Goal: Information Seeking & Learning: Learn about a topic

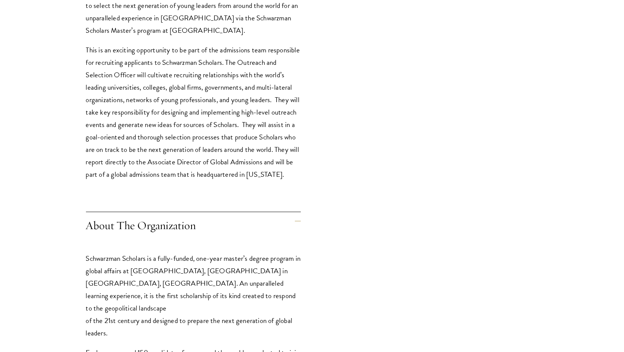
scroll to position [353, 0]
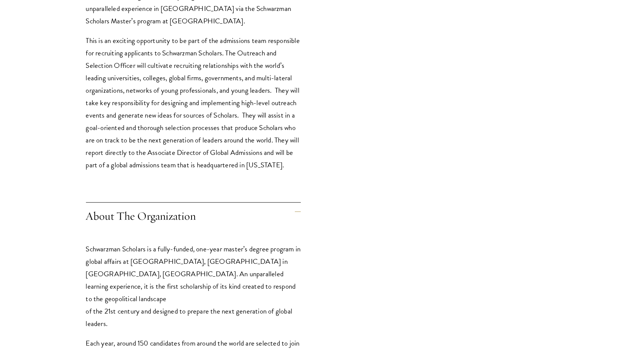
click at [205, 160] on p "This is an exciting opportunity to be part of the admissions team responsible f…" at bounding box center [193, 102] width 215 height 137
click at [208, 165] on p "This is an exciting opportunity to be part of the admissions team responsible f…" at bounding box center [193, 102] width 215 height 137
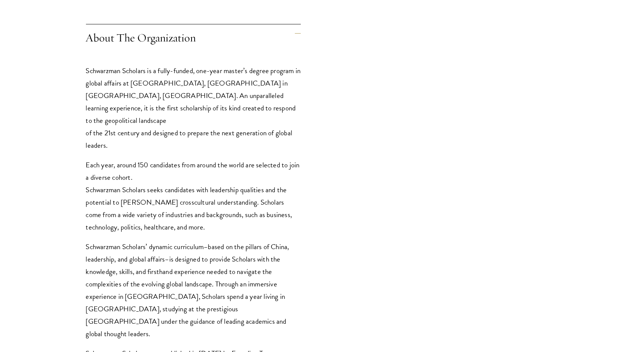
scroll to position [549, 0]
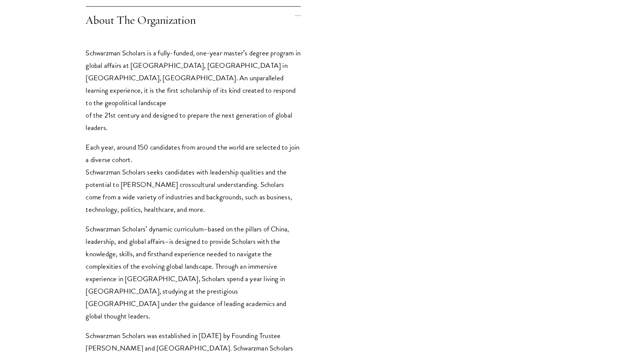
click at [195, 179] on p "Each year, around 150 candidates from around the world are selected to join a d…" at bounding box center [193, 178] width 215 height 75
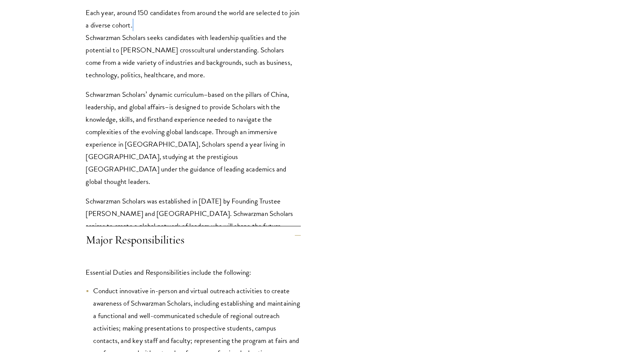
scroll to position [706, 0]
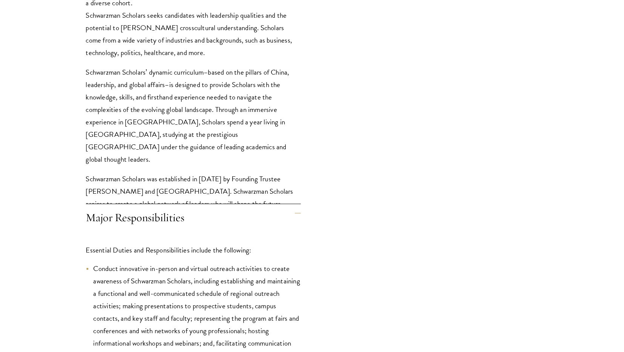
click at [190, 175] on p "Schwarzman Scholars was established in 2013 by Founding Trustee Stephen A. Schw…" at bounding box center [193, 191] width 215 height 37
click at [169, 135] on p "Schwarzman Scholars’ dynamic curriculum–based on the pillars of China, leadersh…" at bounding box center [193, 115] width 215 height 99
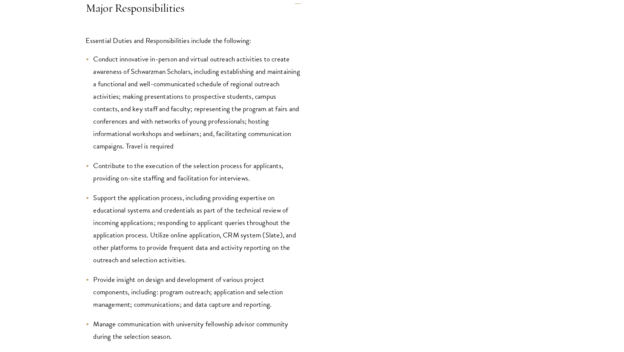
scroll to position [941, 0]
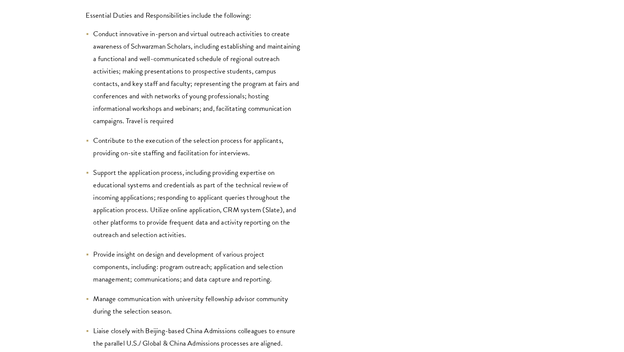
click at [200, 196] on li "Support the application process, including providing expertise on educational s…" at bounding box center [193, 203] width 215 height 75
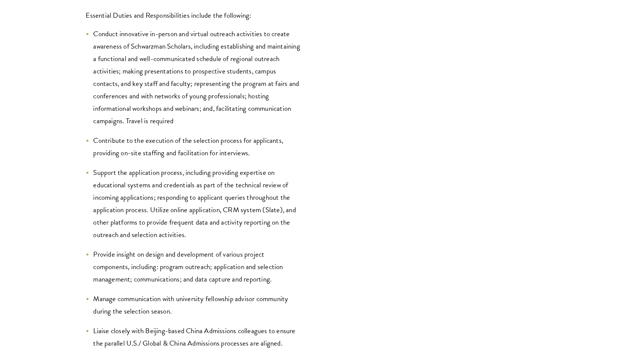
click at [200, 196] on li "Support the application process, including providing expertise on educational s…" at bounding box center [193, 203] width 215 height 75
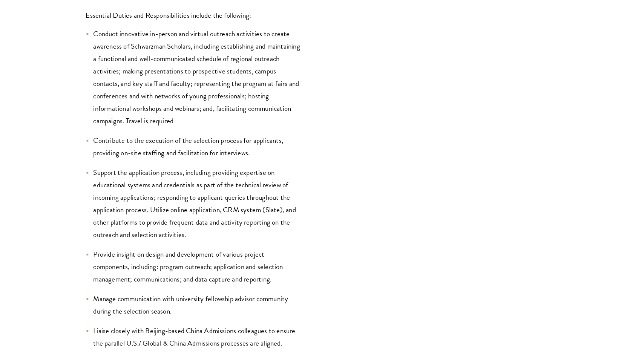
click at [202, 201] on li "Support the application process, including providing expertise on educational s…" at bounding box center [193, 203] width 215 height 75
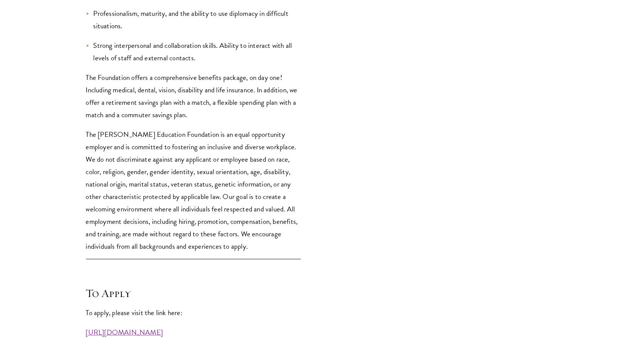
scroll to position [1842, 0]
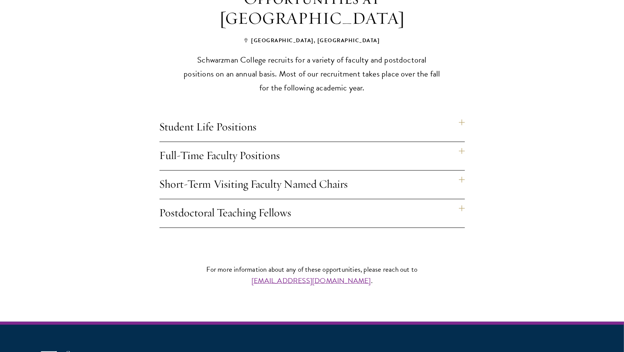
scroll to position [587, 0]
click at [246, 171] on h4 "Short-Term Visiting Faculty Named Chairs" at bounding box center [311, 185] width 305 height 28
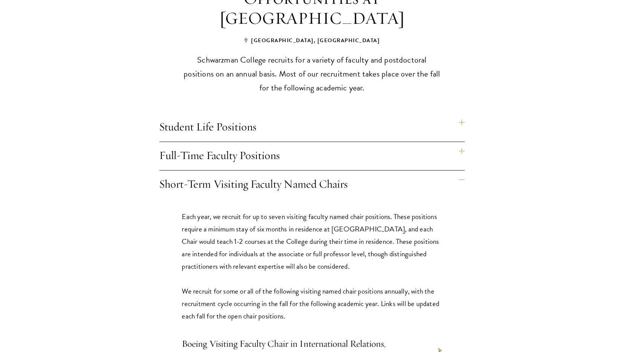
click at [231, 148] on h4 "Full-Time Faculty Positions" at bounding box center [311, 156] width 305 height 28
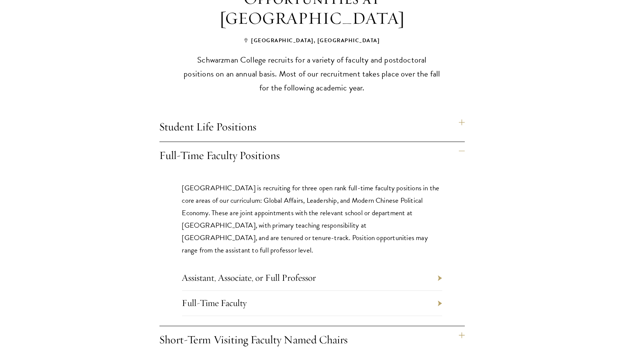
click at [231, 148] on h4 "Full-Time Faculty Positions" at bounding box center [311, 156] width 305 height 28
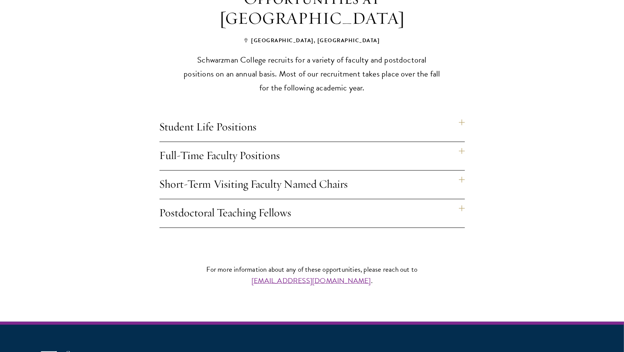
click at [239, 142] on h4 "Full-Time Faculty Positions" at bounding box center [311, 156] width 305 height 28
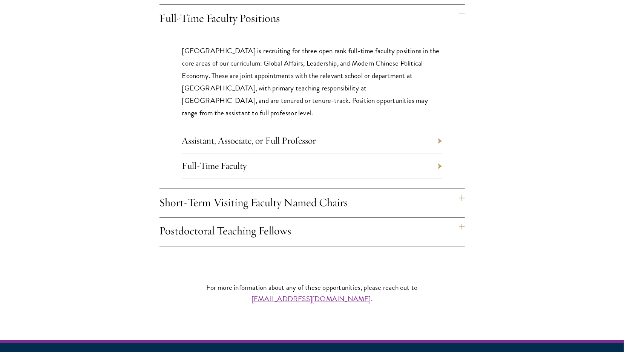
scroll to position [744, 0]
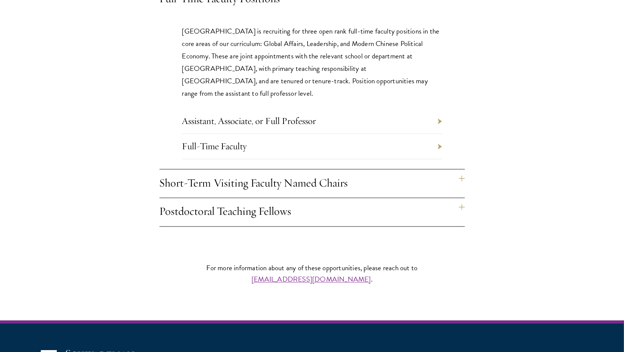
click at [260, 134] on li "Full-Time Faculty" at bounding box center [312, 146] width 260 height 25
click at [262, 109] on li "Assistant, Associate, or Full Professor" at bounding box center [312, 121] width 260 height 25
click at [262, 115] on link "Assistant, Associate, or Full Professor" at bounding box center [249, 121] width 134 height 12
